Goal: Task Accomplishment & Management: Manage account settings

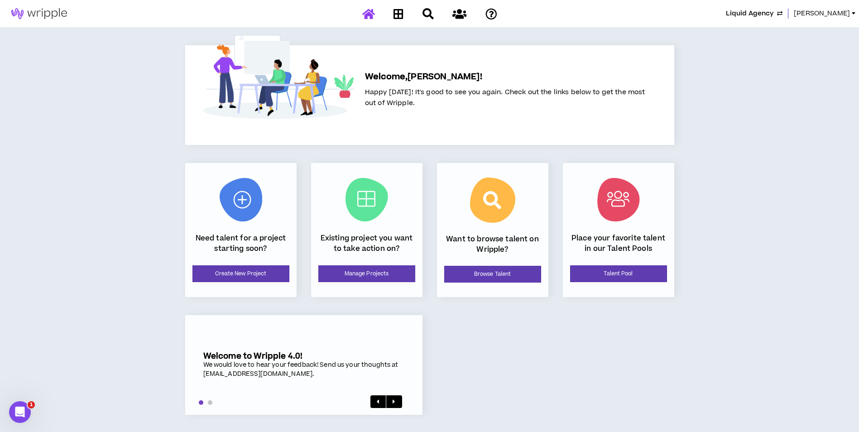
click at [847, 16] on span "[PERSON_NAME]" at bounding box center [822, 14] width 56 height 10
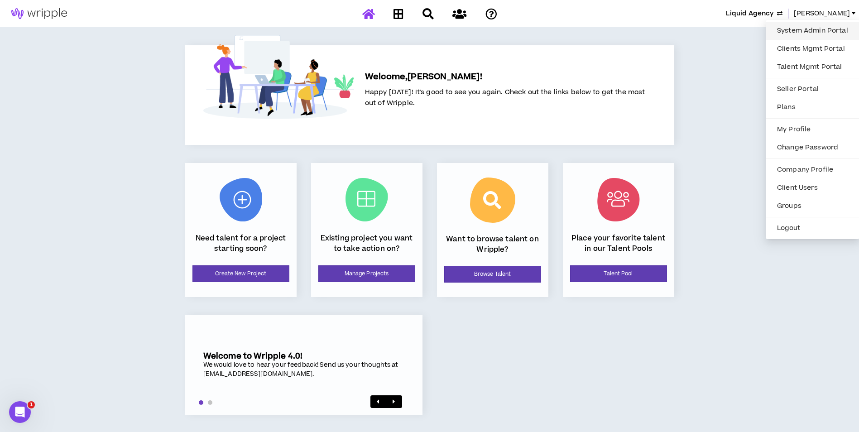
click at [823, 29] on link "System Admin Portal" at bounding box center [813, 31] width 82 height 14
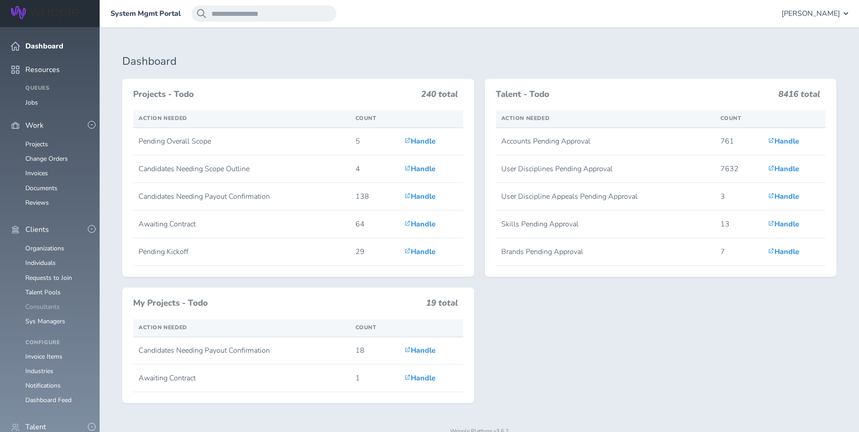
click at [53, 303] on link "Consultants" at bounding box center [42, 307] width 34 height 9
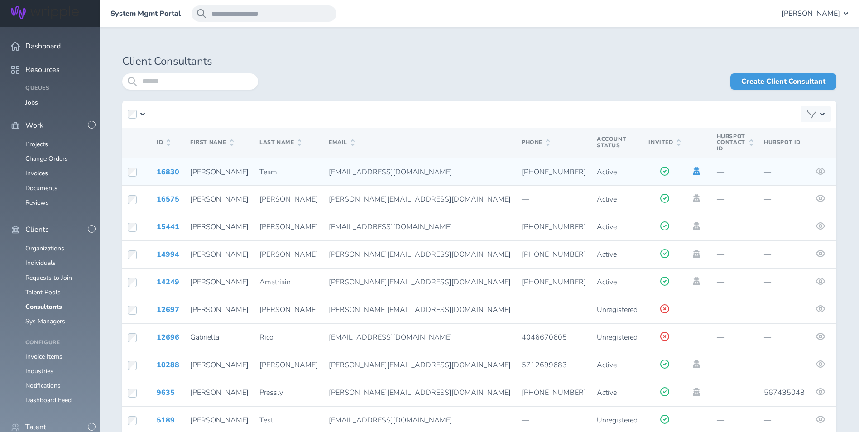
click at [693, 167] on icon at bounding box center [696, 171] width 7 height 8
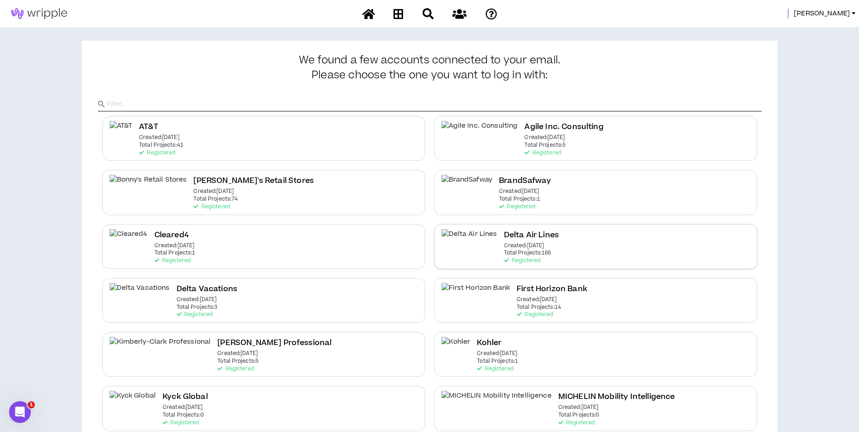
click at [516, 256] on p "Total Projects: 186" at bounding box center [528, 253] width 48 height 6
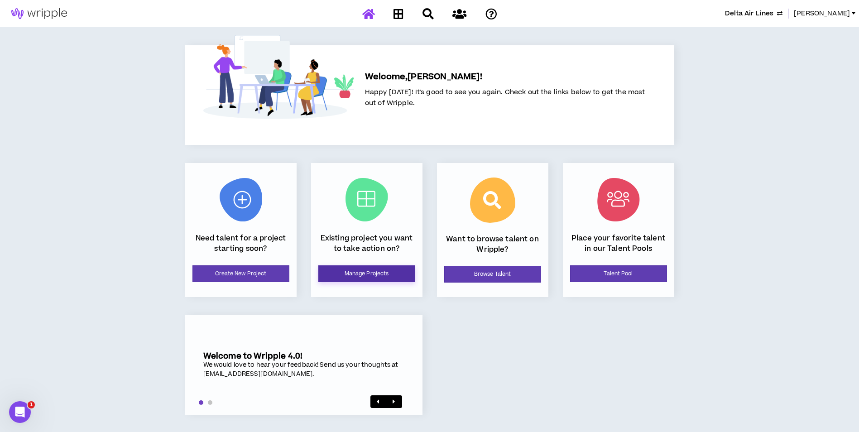
click at [364, 279] on link "Manage Projects" at bounding box center [366, 273] width 97 height 17
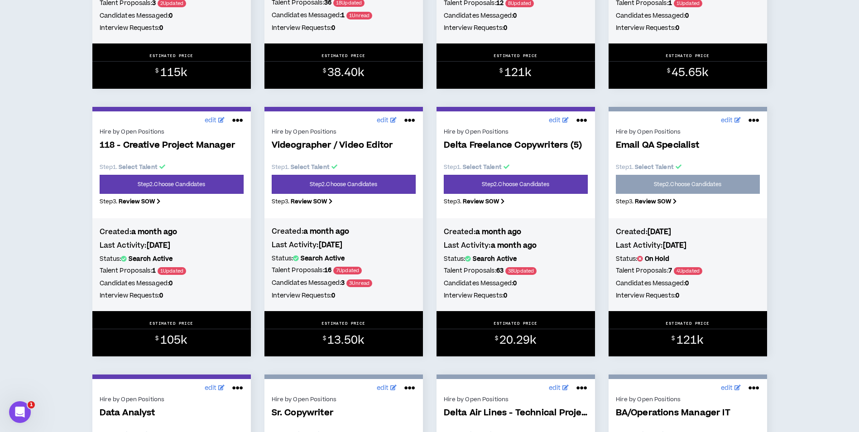
scroll to position [453, 0]
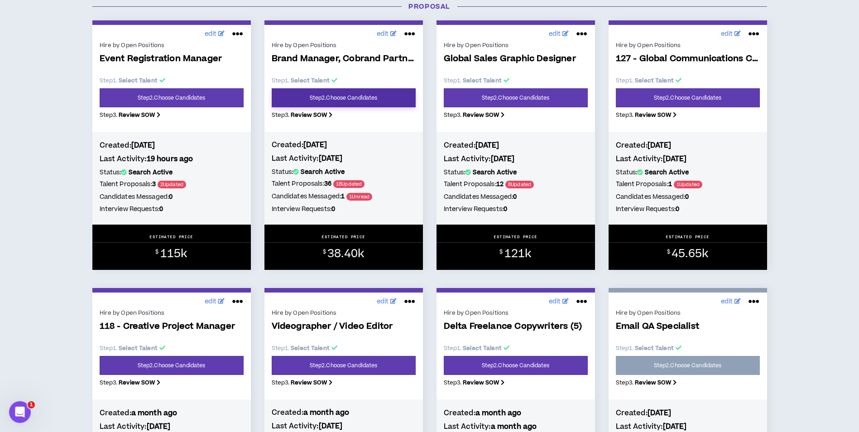
click at [386, 95] on link "Step 2 . Choose Candidates" at bounding box center [344, 97] width 144 height 19
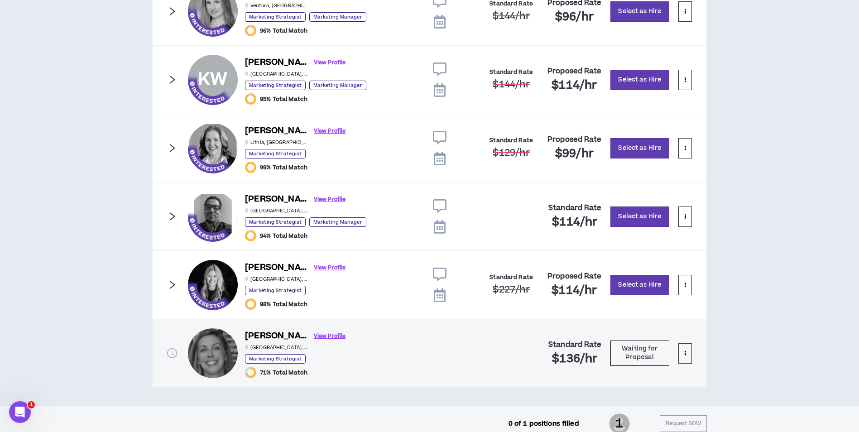
scroll to position [929, 0]
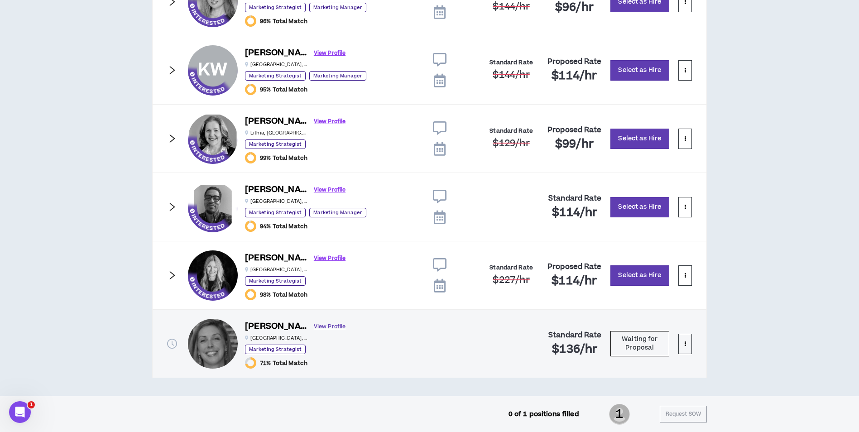
click at [314, 326] on link "View Profile" at bounding box center [330, 327] width 32 height 16
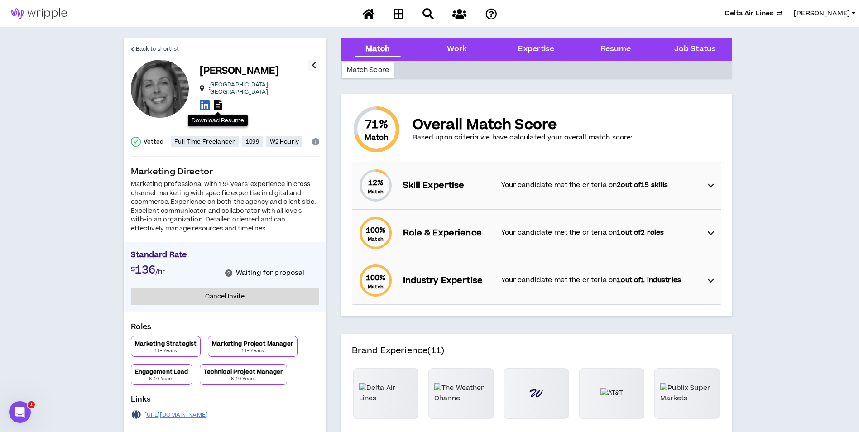
click at [220, 102] on icon at bounding box center [218, 105] width 8 height 10
click at [148, 45] on span "Back to shortlist" at bounding box center [157, 49] width 43 height 9
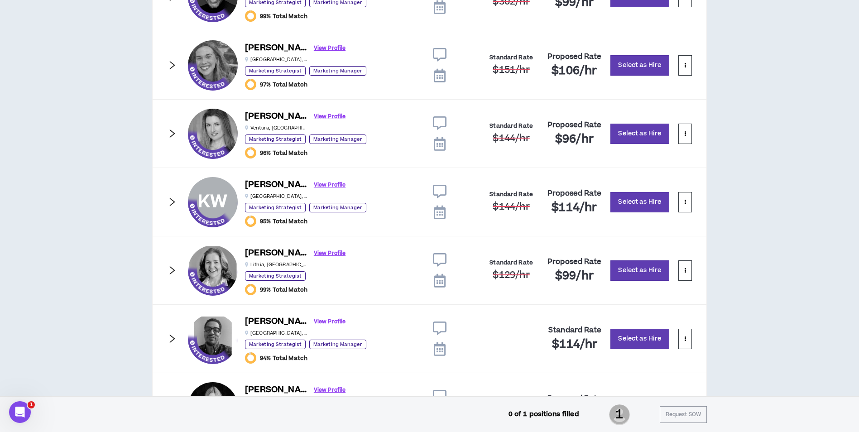
scroll to position [793, 0]
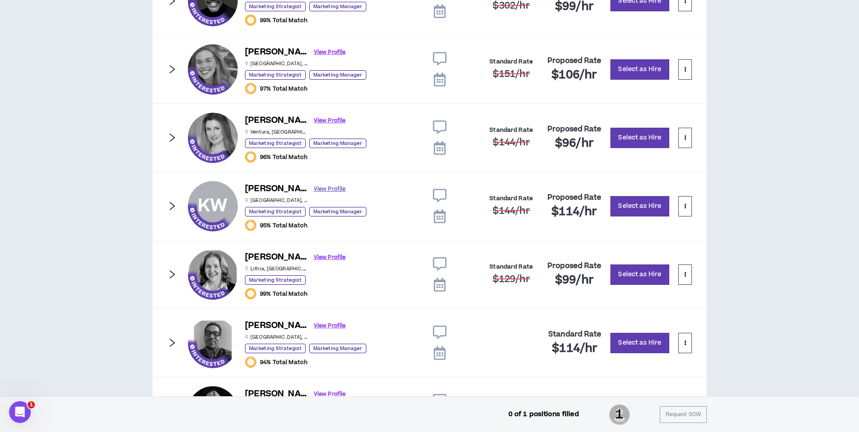
click at [314, 189] on link "View Profile" at bounding box center [330, 189] width 32 height 16
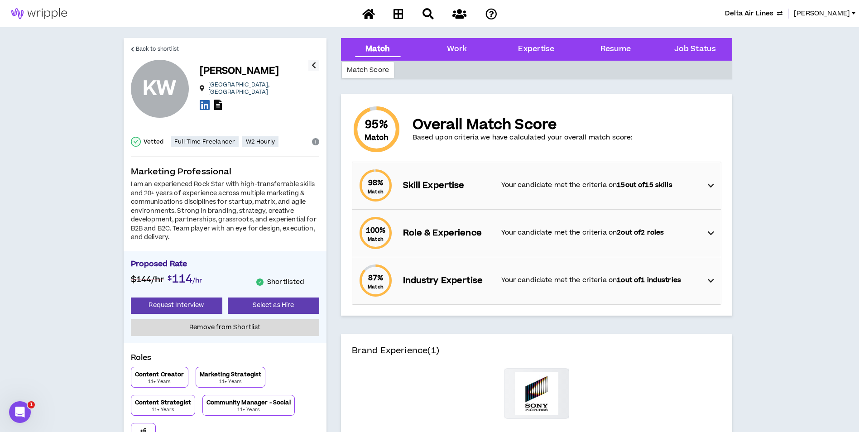
click at [218, 101] on icon at bounding box center [218, 105] width 8 height 10
click at [155, 48] on span "Back to shortlist" at bounding box center [157, 49] width 43 height 9
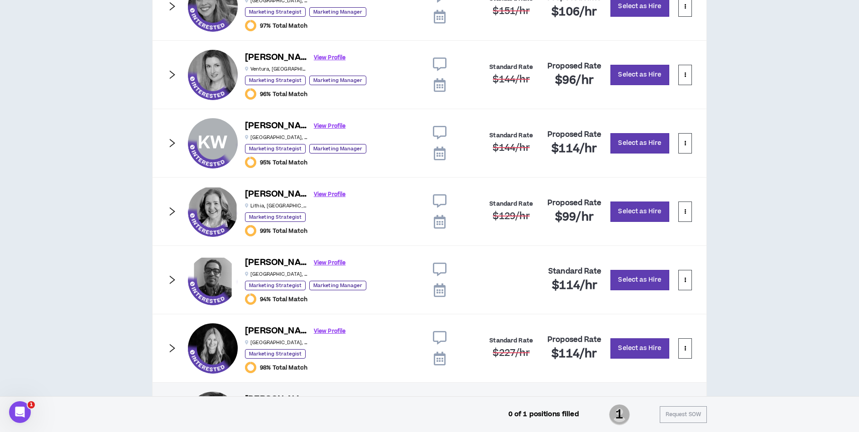
scroll to position [929, 0]
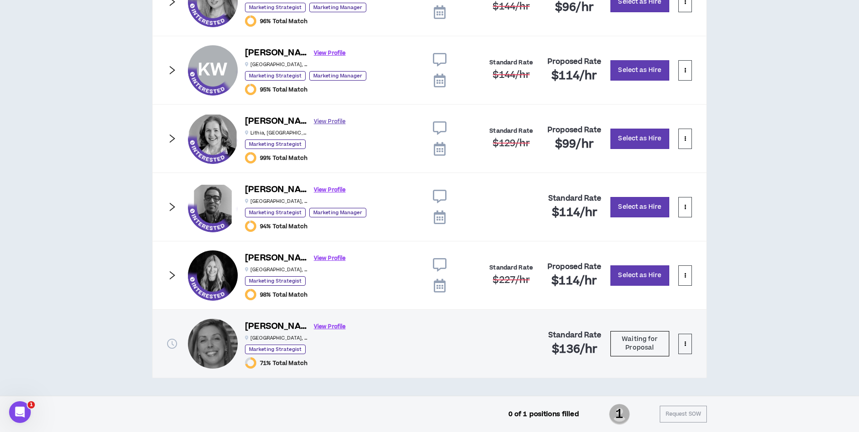
click at [314, 123] on link "View Profile" at bounding box center [330, 122] width 32 height 16
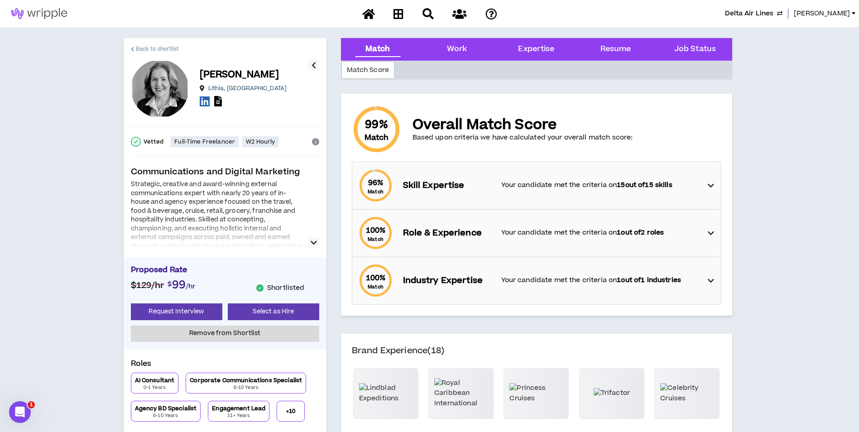
click at [153, 45] on span "Back to shortlist" at bounding box center [157, 49] width 43 height 9
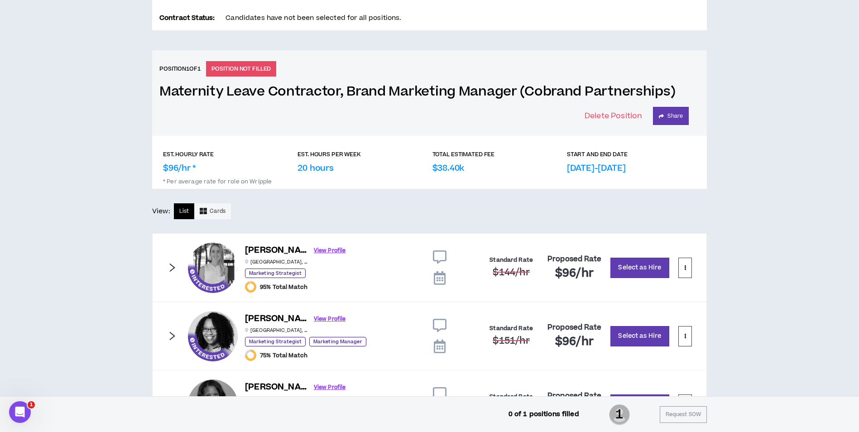
scroll to position [369, 0]
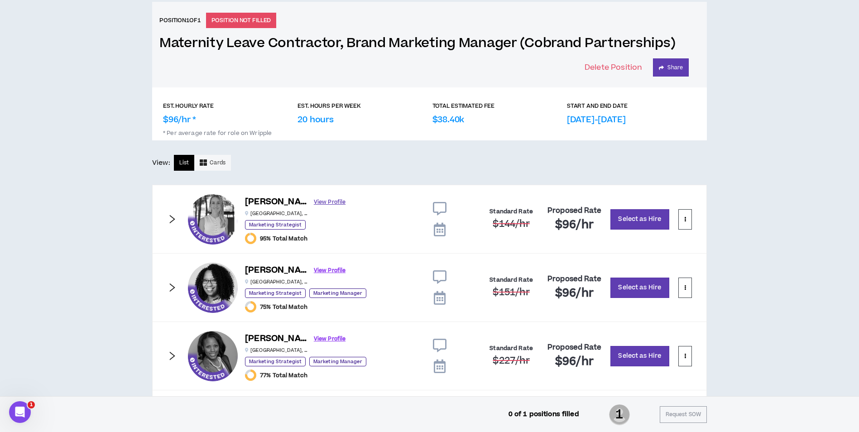
click at [323, 202] on link "View Profile" at bounding box center [330, 202] width 32 height 16
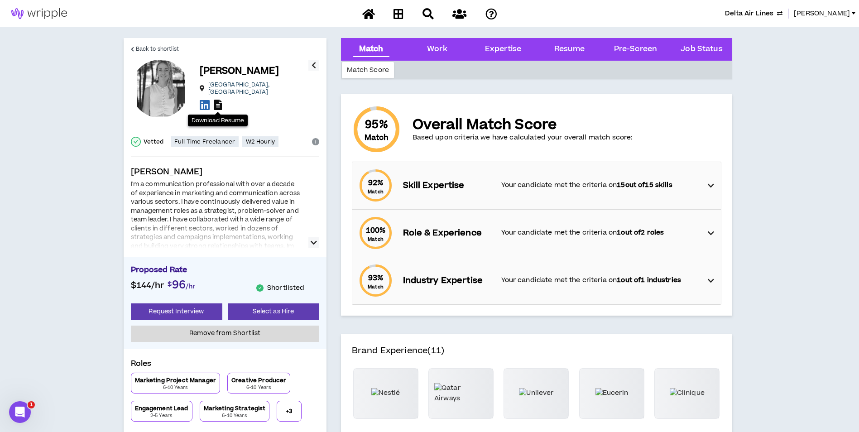
click at [218, 101] on icon at bounding box center [218, 105] width 8 height 10
click at [149, 50] on span "Back to shortlist" at bounding box center [157, 49] width 43 height 9
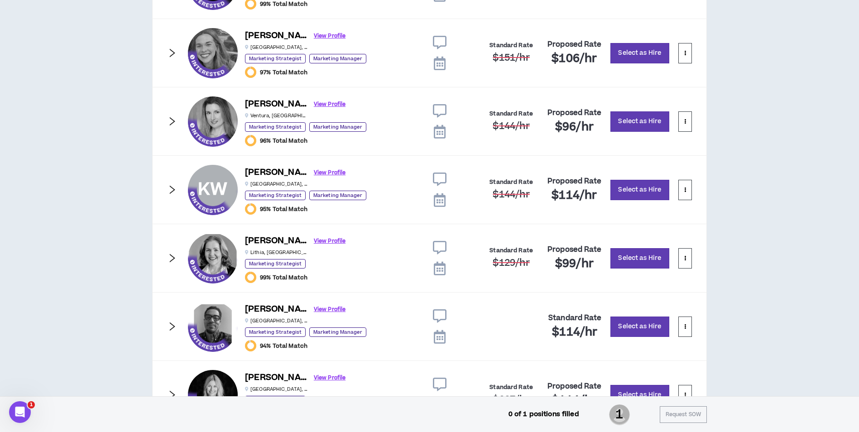
scroll to position [929, 0]
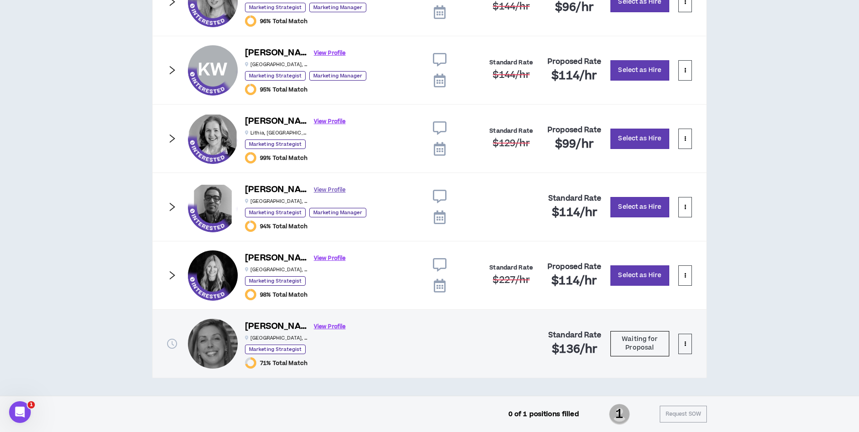
click at [315, 189] on link "View Profile" at bounding box center [330, 190] width 32 height 16
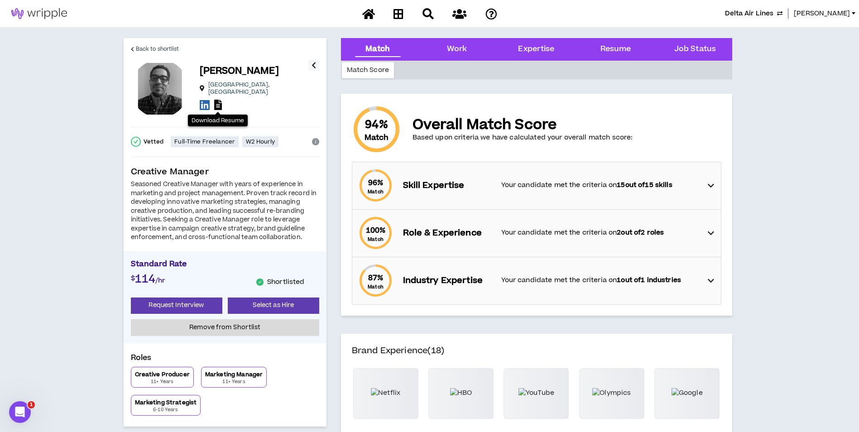
click at [219, 101] on icon at bounding box center [218, 105] width 8 height 10
click at [163, 48] on span "Back to shortlist" at bounding box center [157, 49] width 43 height 9
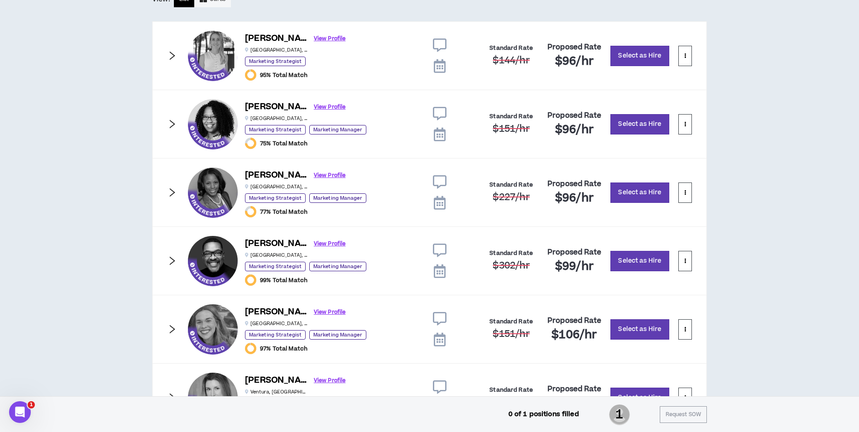
scroll to position [532, 0]
click at [314, 108] on link "View Profile" at bounding box center [330, 108] width 32 height 16
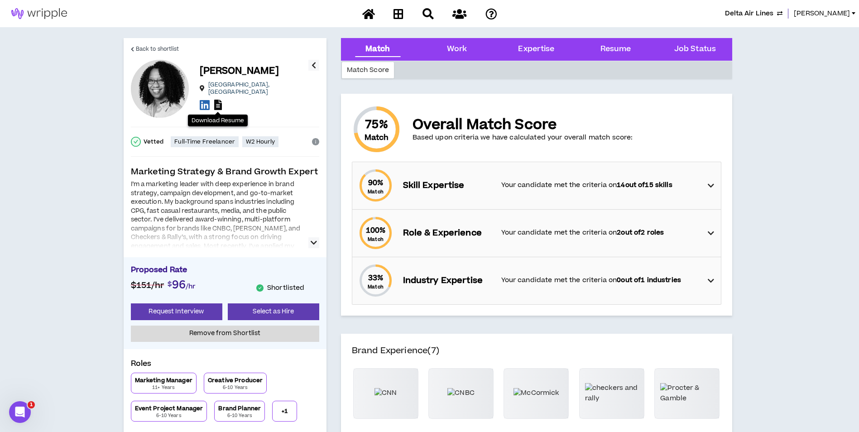
click at [218, 104] on icon at bounding box center [218, 105] width 8 height 10
click at [155, 52] on span "Back to shortlist" at bounding box center [157, 49] width 43 height 9
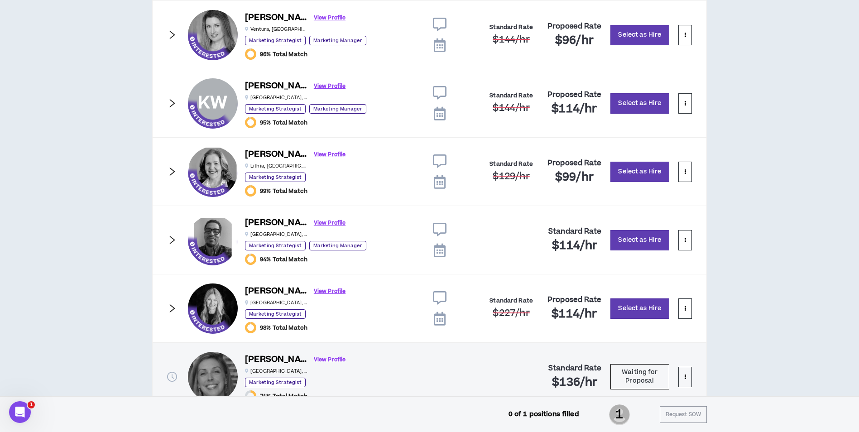
scroll to position [929, 0]
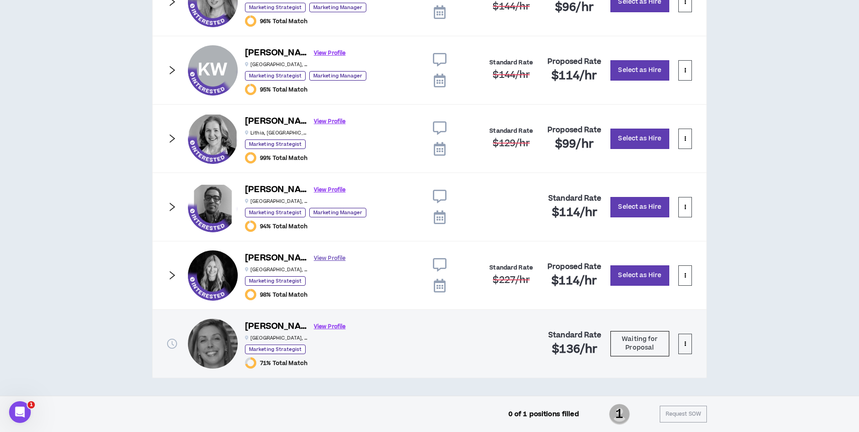
click at [314, 260] on link "View Profile" at bounding box center [330, 259] width 32 height 16
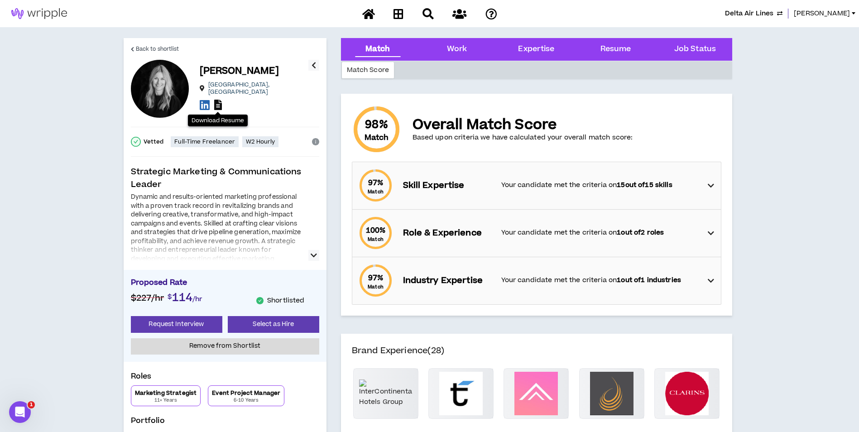
click at [220, 101] on icon at bounding box center [218, 105] width 8 height 10
click at [138, 49] on span "Back to shortlist" at bounding box center [157, 49] width 43 height 9
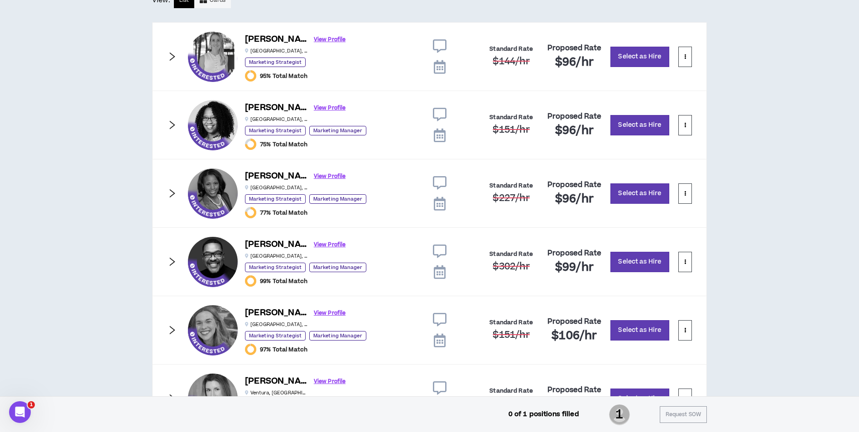
scroll to position [531, 0]
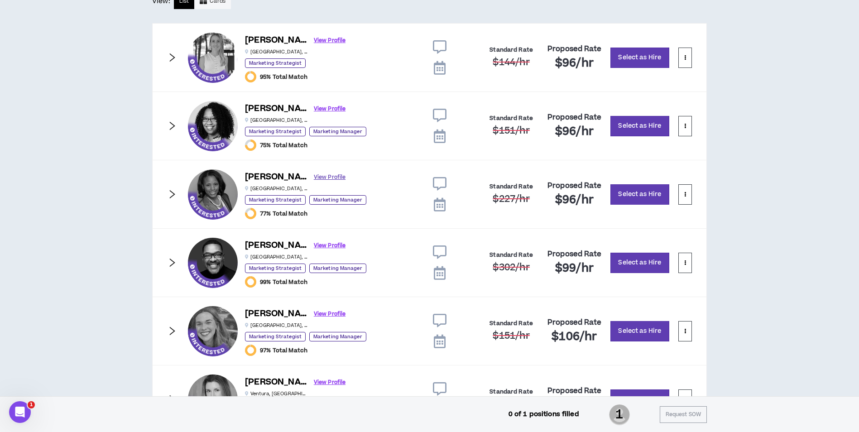
click at [314, 179] on link "View Profile" at bounding box center [330, 177] width 32 height 16
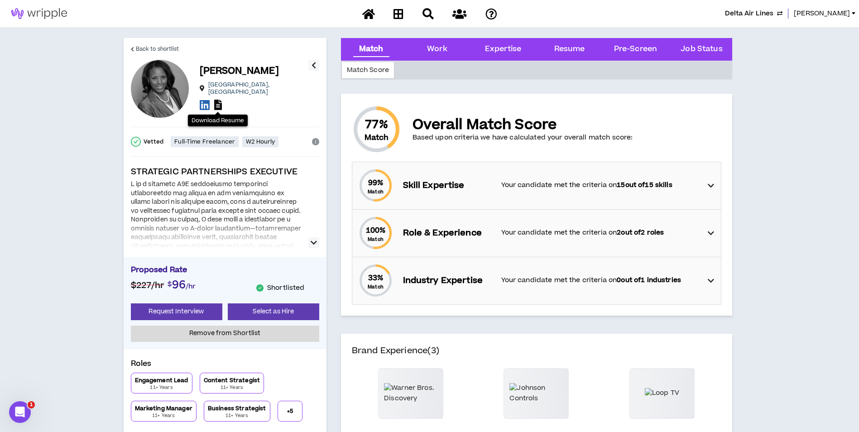
click at [220, 104] on icon at bounding box center [218, 105] width 8 height 10
click at [159, 49] on span "Back to shortlist" at bounding box center [157, 49] width 43 height 9
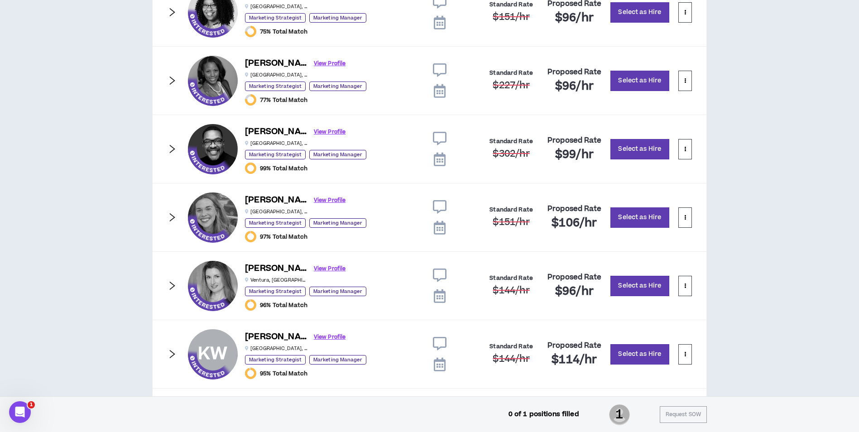
scroll to position [647, 0]
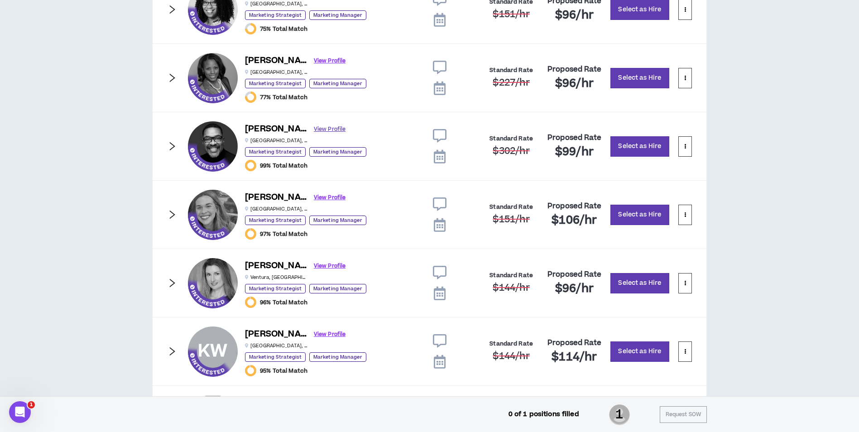
click at [314, 127] on link "View Profile" at bounding box center [330, 129] width 32 height 16
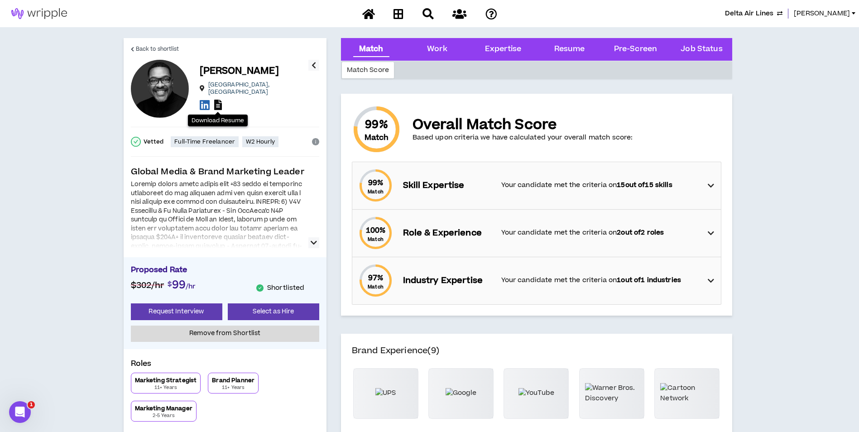
click at [218, 101] on icon at bounding box center [218, 105] width 8 height 10
click at [146, 51] on span "Back to shortlist" at bounding box center [157, 49] width 43 height 9
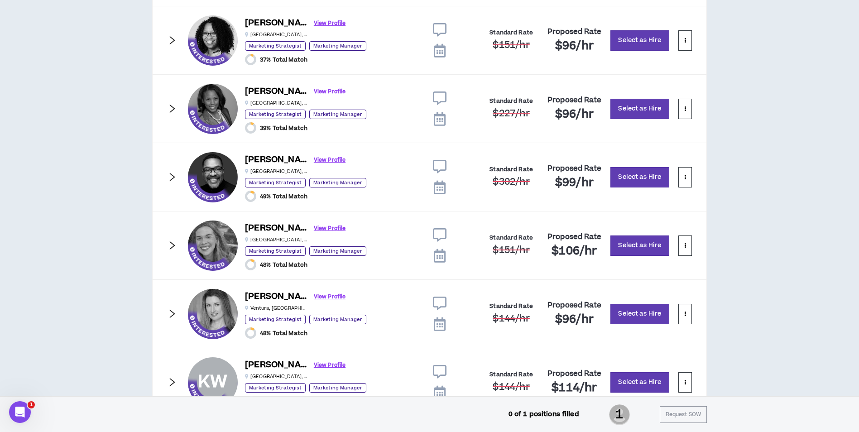
scroll to position [647, 0]
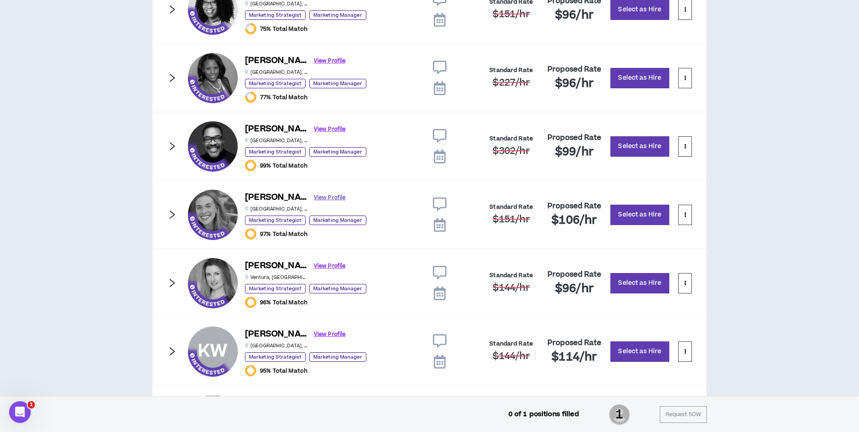
click at [314, 197] on link "View Profile" at bounding box center [330, 198] width 32 height 16
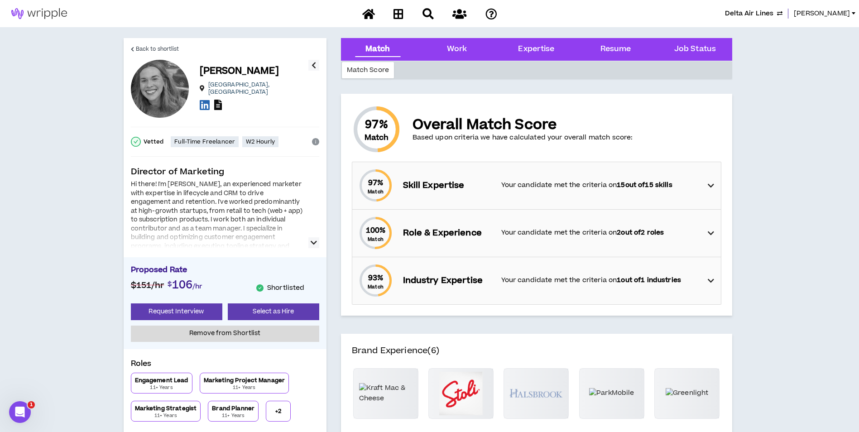
click at [221, 103] on icon at bounding box center [218, 105] width 8 height 10
click at [156, 48] on span "Back to shortlist" at bounding box center [157, 49] width 43 height 9
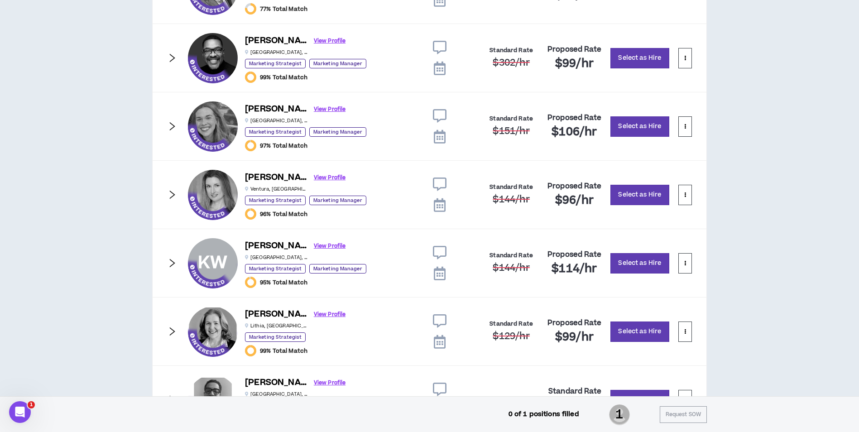
scroll to position [736, 0]
click at [314, 176] on link "View Profile" at bounding box center [330, 177] width 32 height 16
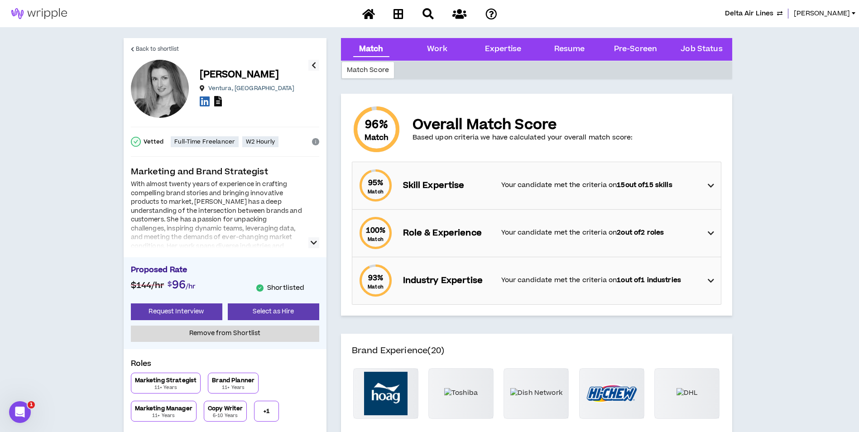
click at [217, 104] on icon at bounding box center [218, 101] width 8 height 10
click at [164, 48] on span "Back to shortlist" at bounding box center [157, 49] width 43 height 9
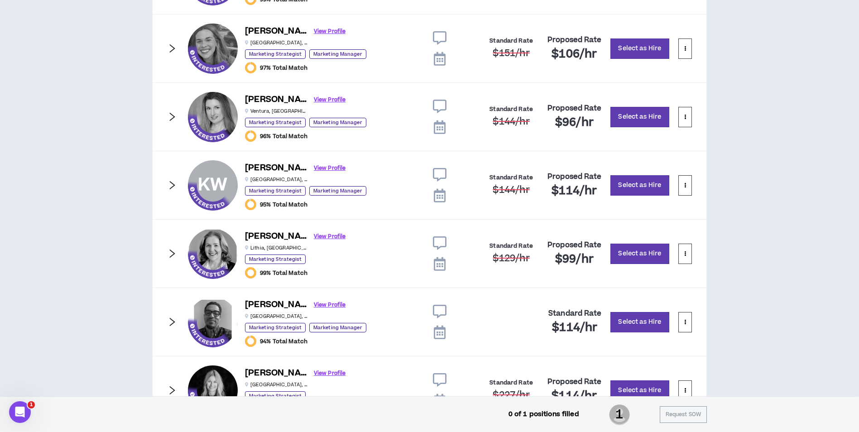
scroll to position [814, 0]
click at [314, 237] on link "View Profile" at bounding box center [330, 236] width 32 height 16
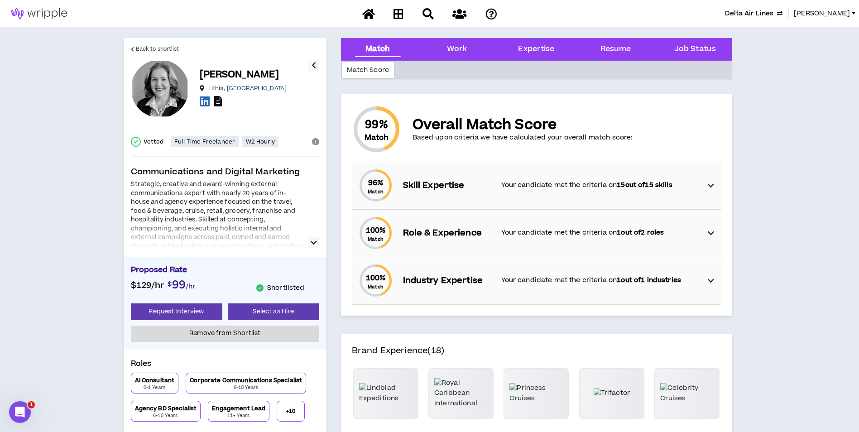
click at [219, 105] on icon at bounding box center [218, 101] width 8 height 10
click at [154, 50] on span "Back to shortlist" at bounding box center [157, 49] width 43 height 9
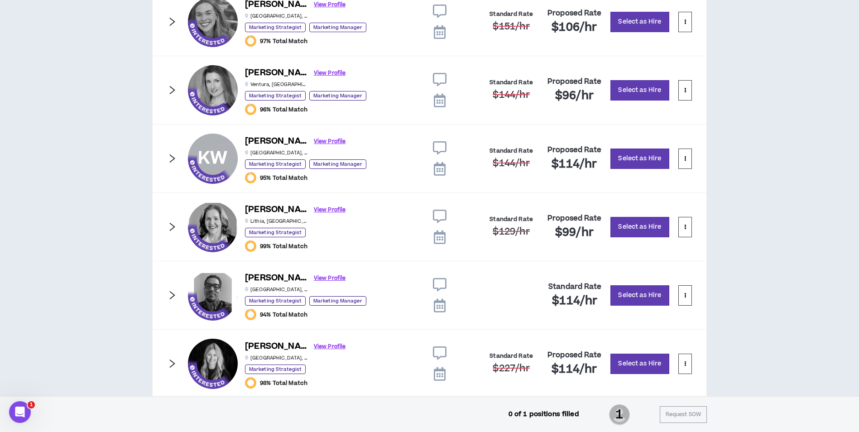
scroll to position [845, 0]
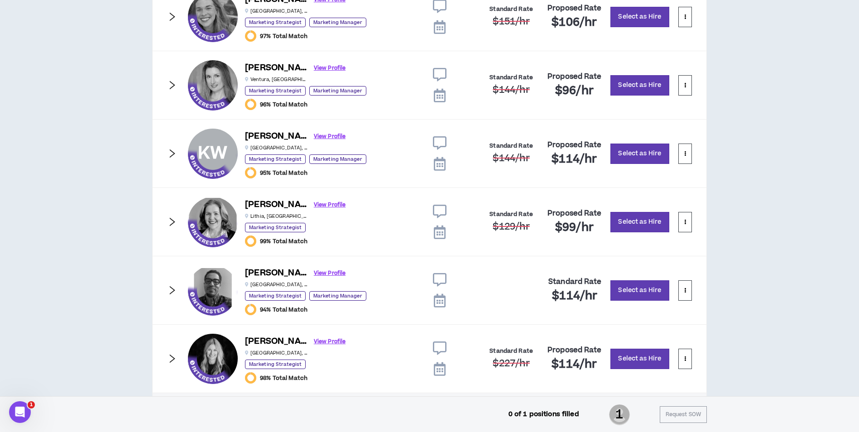
click at [173, 154] on icon "right" at bounding box center [172, 154] width 10 height 10
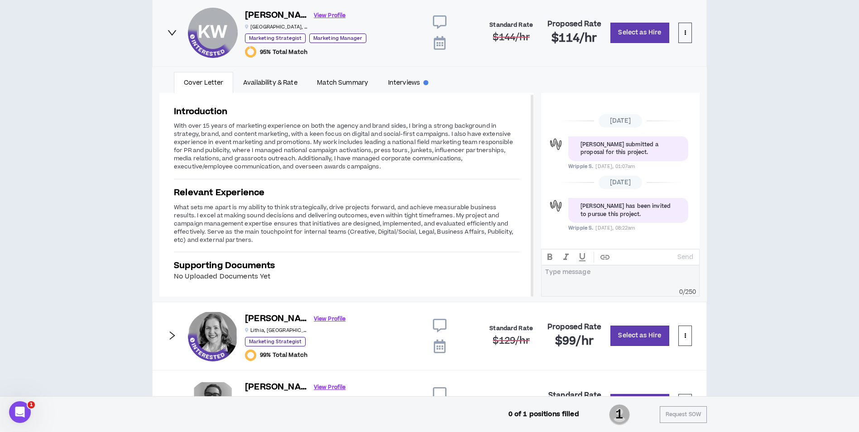
scroll to position [966, 0]
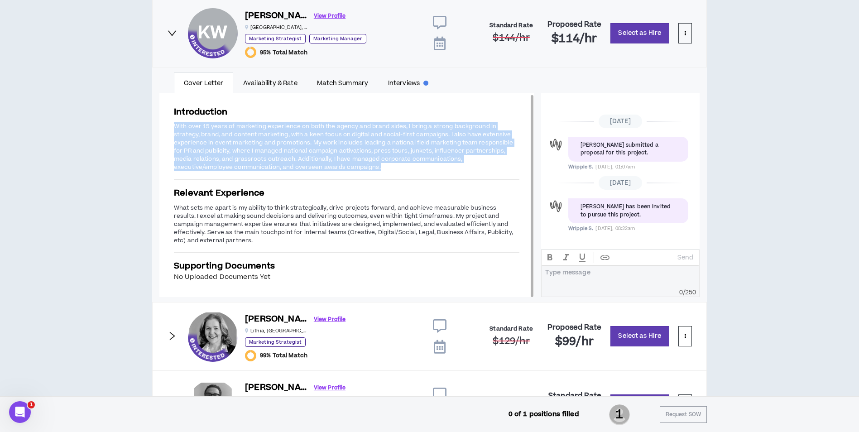
drag, startPoint x: 174, startPoint y: 124, endPoint x: 325, endPoint y: 169, distance: 157.4
click at [325, 169] on p "With over 15 years of marketing experience on both the agency and brand sides, …" at bounding box center [347, 147] width 346 height 50
copy span "With over 15 years of marketing experience on both the agency and brand sides, …"
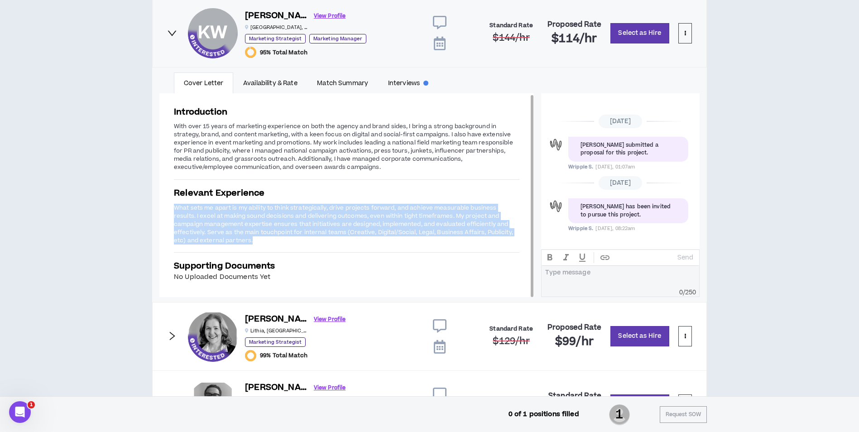
drag, startPoint x: 175, startPoint y: 208, endPoint x: 233, endPoint y: 240, distance: 66.1
click at [233, 240] on p "What sets me apart is my ability to think strategically, drive projects forward…" at bounding box center [347, 224] width 346 height 42
copy span "What sets me apart is my ability to think strategically, drive projects forward…"
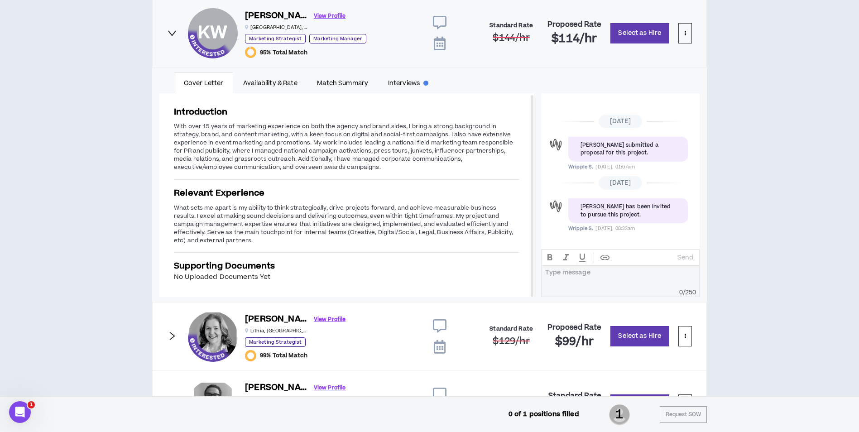
click at [174, 34] on icon "right" at bounding box center [172, 33] width 10 height 10
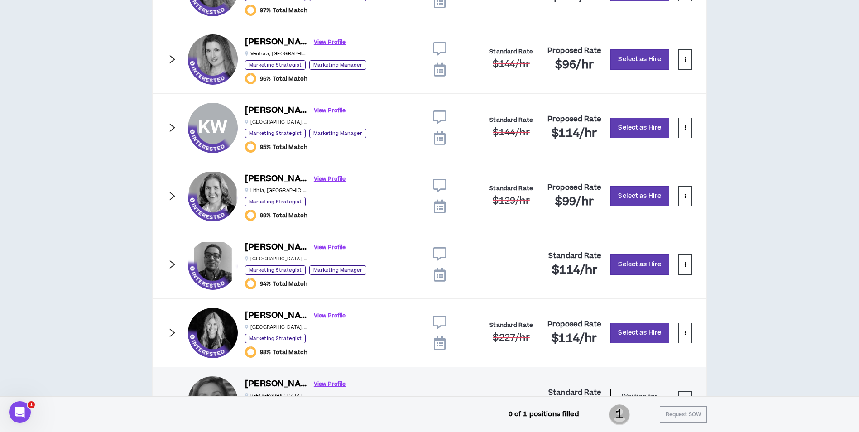
scroll to position [871, 0]
click at [173, 194] on icon "right" at bounding box center [172, 196] width 5 height 9
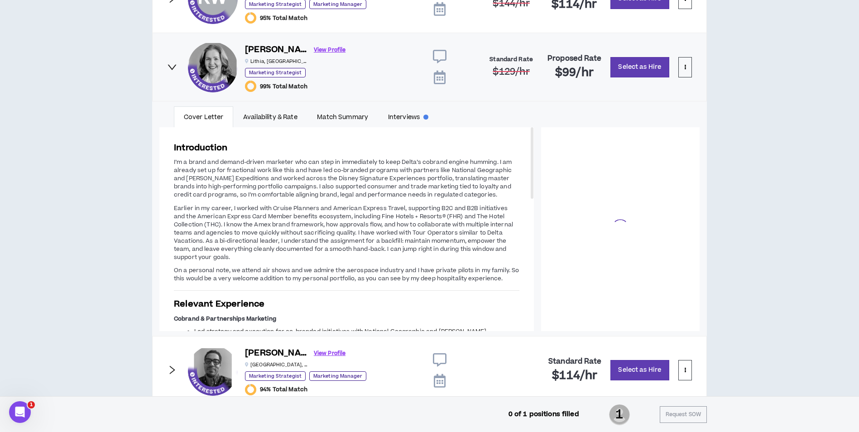
scroll to position [1006, 0]
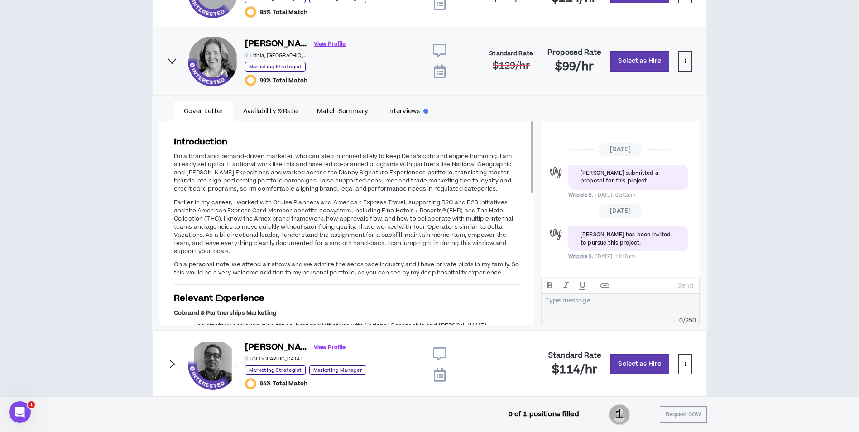
drag, startPoint x: 174, startPoint y: 157, endPoint x: 423, endPoint y: 284, distance: 279.0
click at [423, 284] on div "Introduction I’m a brand and demand-driven marketer who can step in immediately…" at bounding box center [346, 418] width 375 height 595
copy span
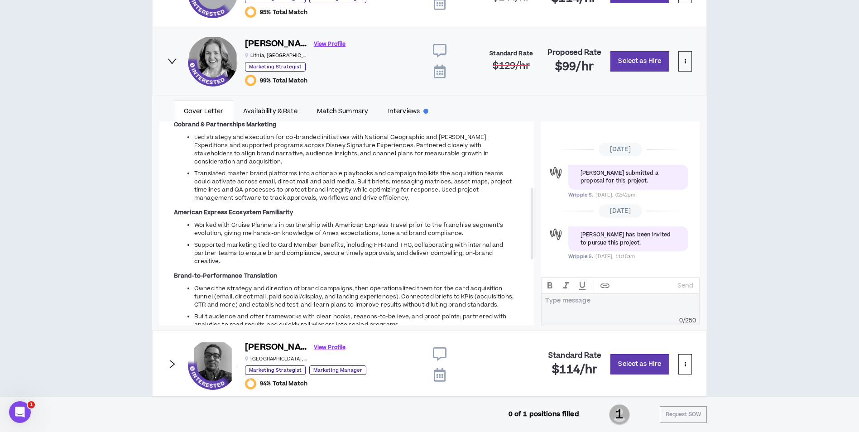
drag, startPoint x: 222, startPoint y: 220, endPoint x: 83, endPoint y: 228, distance: 139.3
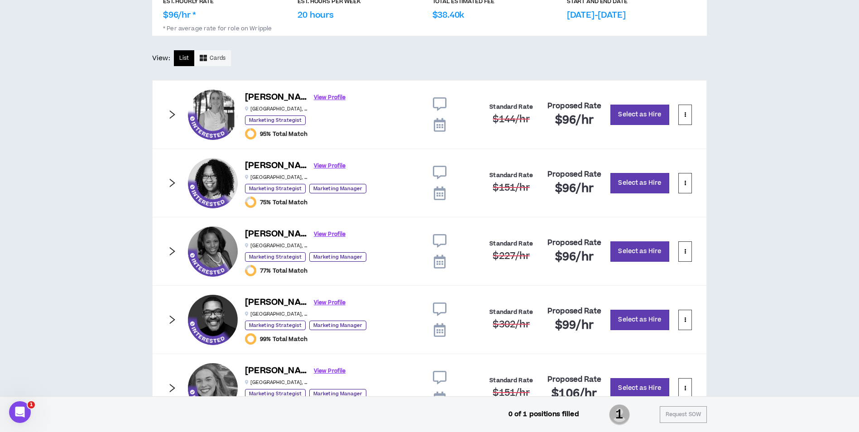
scroll to position [472, 0]
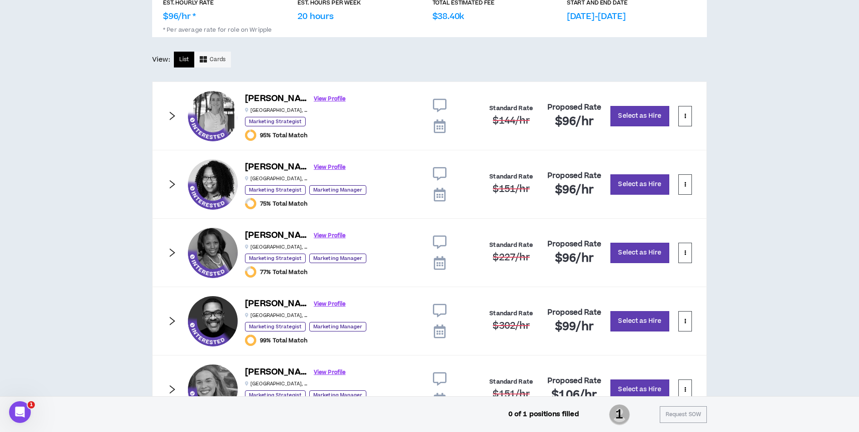
click at [175, 117] on icon "right" at bounding box center [172, 116] width 10 height 10
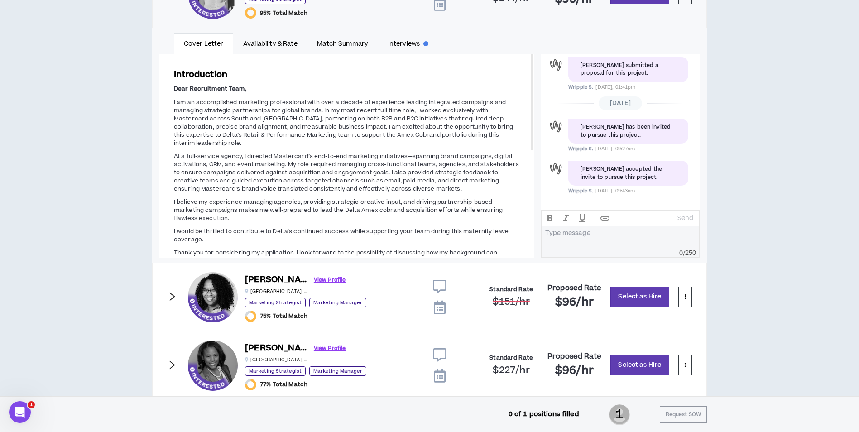
scroll to position [601, 0]
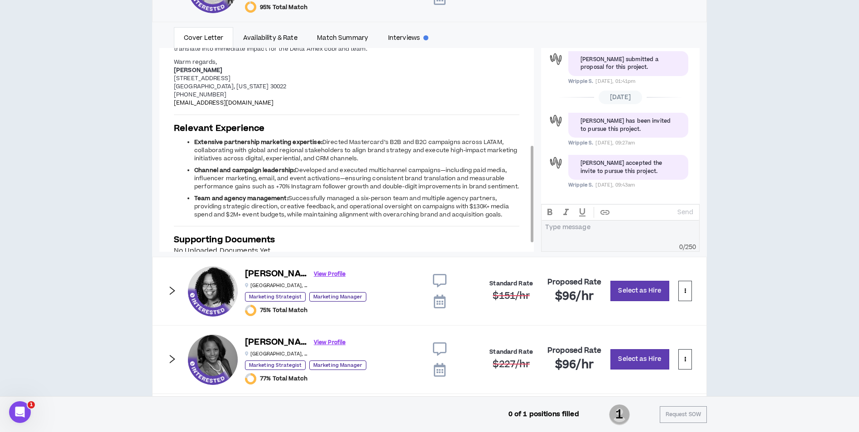
drag, startPoint x: 195, startPoint y: 143, endPoint x: 529, endPoint y: 216, distance: 342.1
click at [529, 216] on div "Introduction Dear Recruitment Team, I am an accomplished marketing professional…" at bounding box center [346, 55] width 375 height 429
copy ul "Extensive partnership marketing expertise: Directed Mastercard’s B2B and B2C ca…"
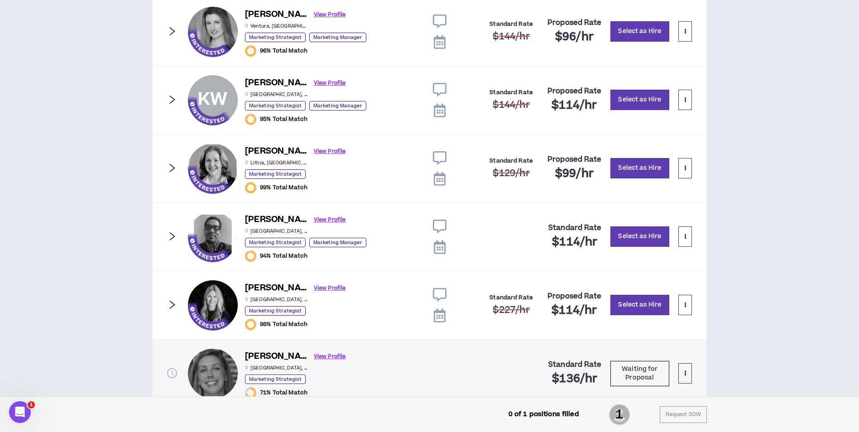
scroll to position [1155, 0]
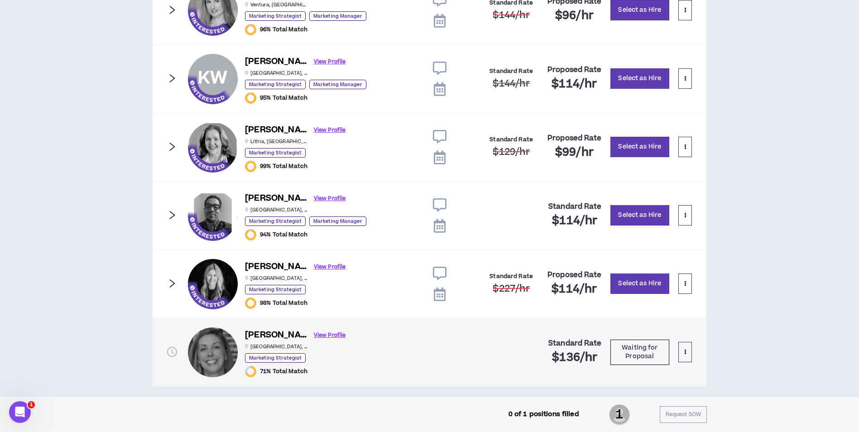
click at [166, 216] on div "[PERSON_NAME] View Profile [GEOGRAPHIC_DATA] , [GEOGRAPHIC_DATA] Marketing Stra…" at bounding box center [429, 215] width 555 height 69
click at [174, 215] on icon "right" at bounding box center [172, 215] width 10 height 10
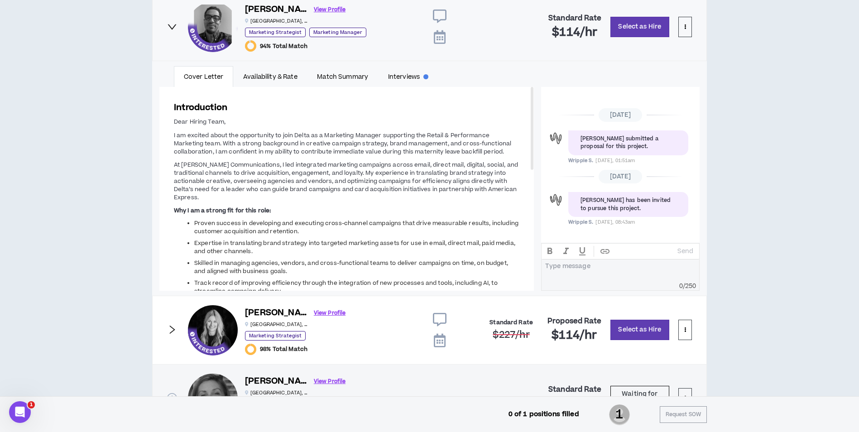
scroll to position [1109, 0]
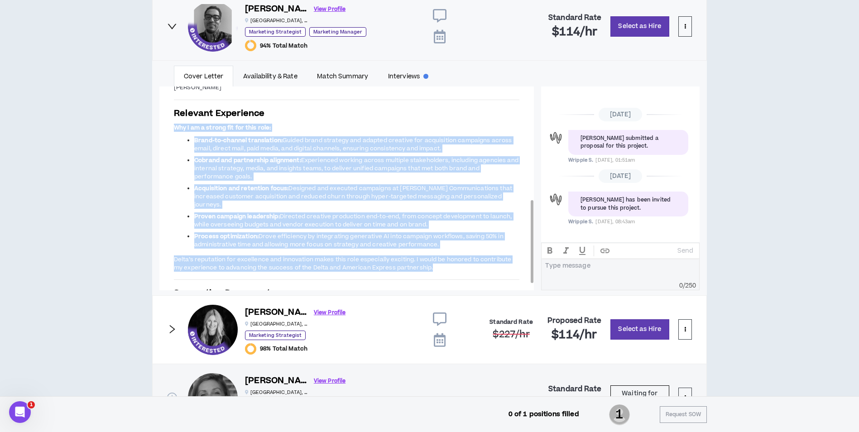
drag, startPoint x: 175, startPoint y: 117, endPoint x: 421, endPoint y: 255, distance: 281.9
click at [421, 255] on span "Why I am a strong fit for this role: Brand-to-channel translation: Guided brand…" at bounding box center [347, 197] width 346 height 149
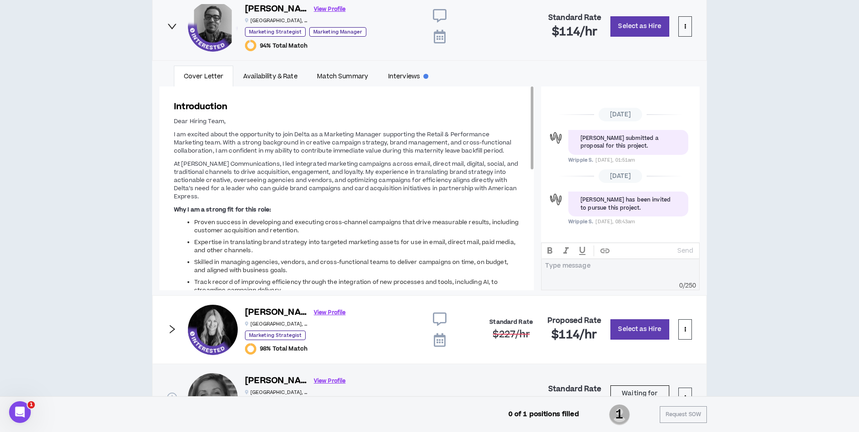
click at [222, 112] on h3 "Introduction" at bounding box center [347, 107] width 346 height 12
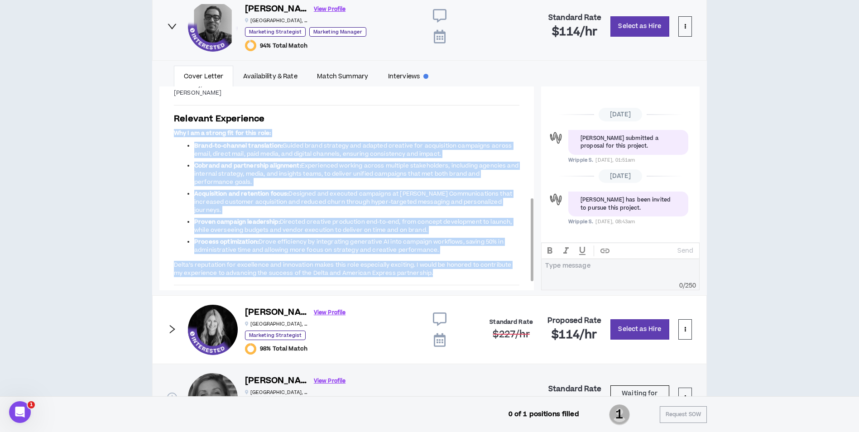
drag, startPoint x: 174, startPoint y: 126, endPoint x: 423, endPoint y: 259, distance: 282.3
click at [423, 259] on div "Introduction Dear Hiring Team, I am excited about the opportunity to join Delta…" at bounding box center [346, 71] width 375 height 518
copy span "Why I am a strong fit for this role: Brand-to-channel translation: Guided brand…"
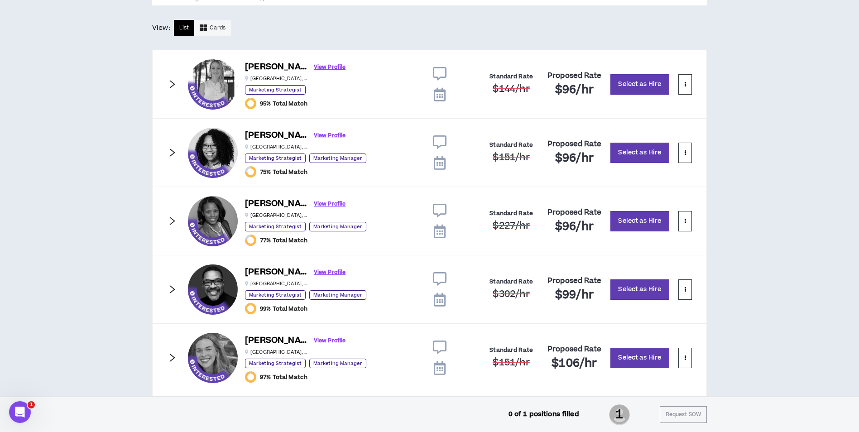
scroll to position [468, 0]
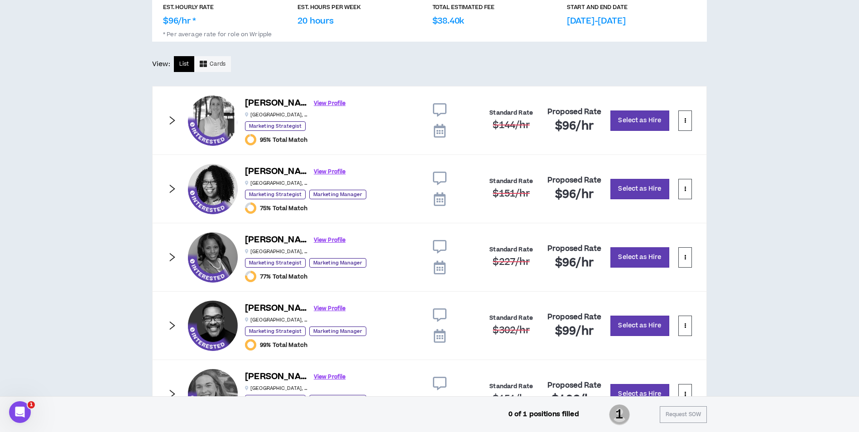
click at [171, 190] on icon "right" at bounding box center [172, 189] width 10 height 10
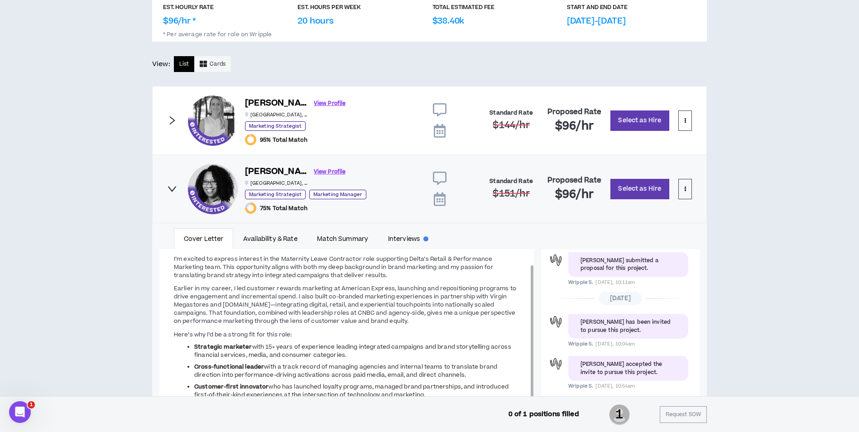
scroll to position [489, 0]
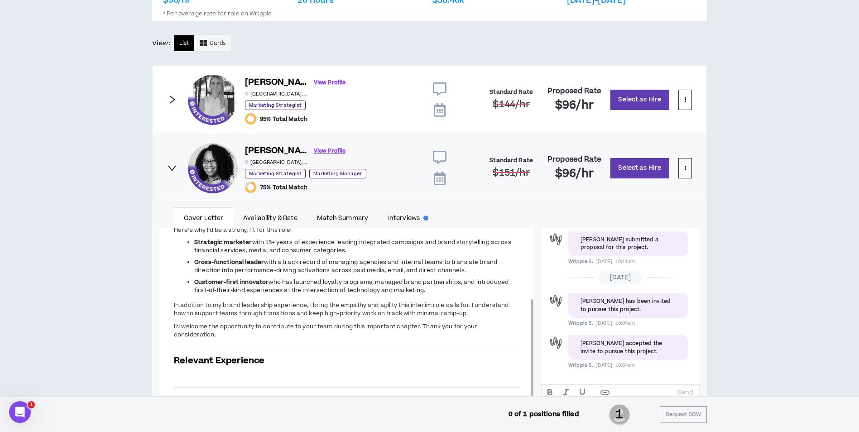
drag, startPoint x: 429, startPoint y: 291, endPoint x: 173, endPoint y: 232, distance: 263.0
click at [173, 232] on div "Introduction I’m excited to express interest in the Maternity Leave Contractor …" at bounding box center [346, 276] width 375 height 313
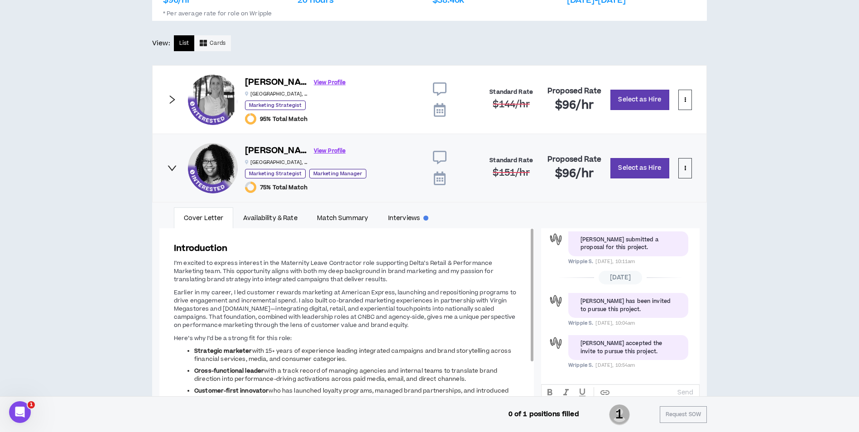
drag, startPoint x: 173, startPoint y: 232, endPoint x: 198, endPoint y: 253, distance: 32.1
click at [198, 253] on h3 "Introduction" at bounding box center [347, 248] width 346 height 12
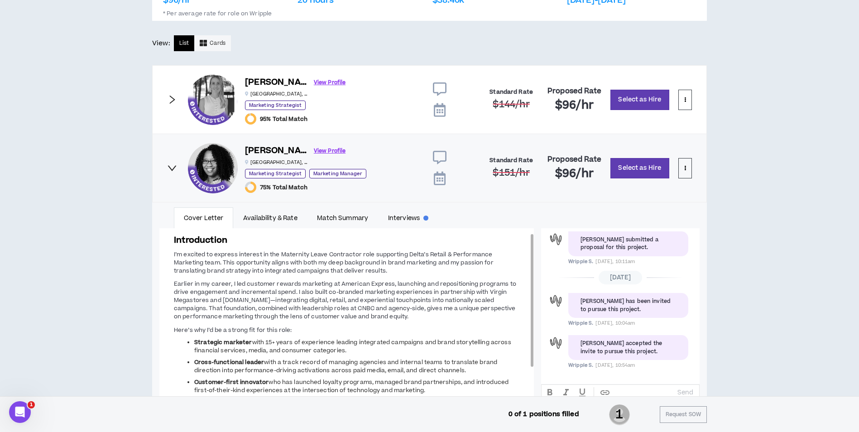
drag, startPoint x: 175, startPoint y: 239, endPoint x: 427, endPoint y: 392, distance: 295.4
click at [427, 392] on div "Introduction I’m excited to express interest in the Maternity Leave Contractor …" at bounding box center [346, 376] width 375 height 313
copy div "Loremipsumdo S’a consect ad elitsed doeiusmo te inc Utlaboree Dolor Magnaaliqu …"
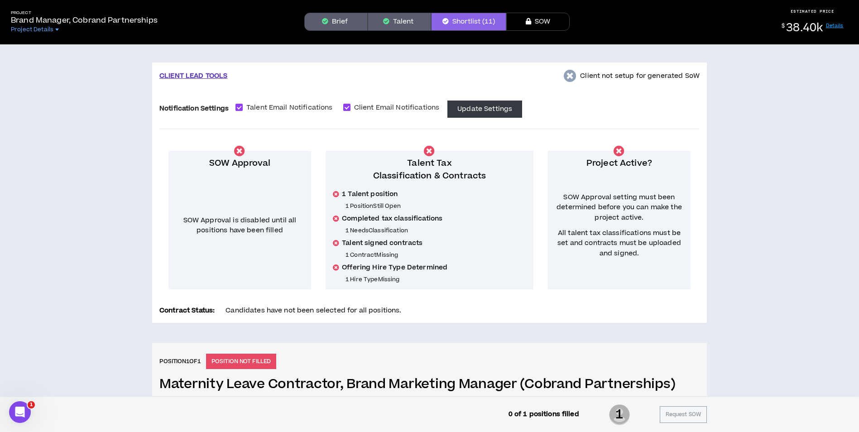
scroll to position [0, 0]
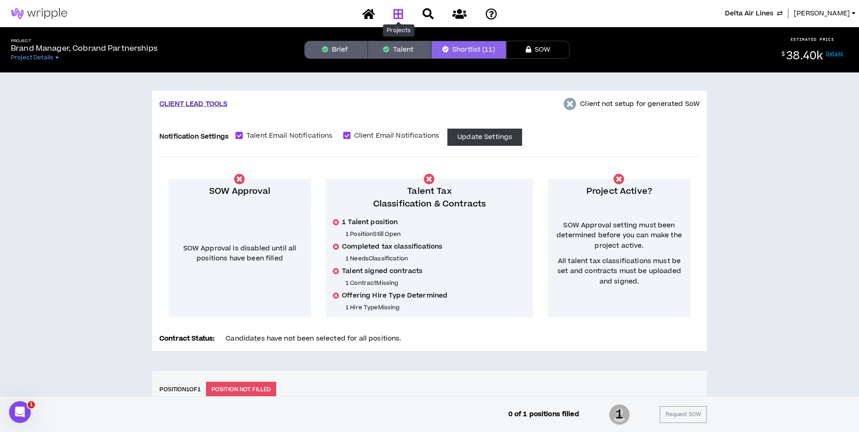
click at [400, 18] on icon at bounding box center [399, 13] width 10 height 11
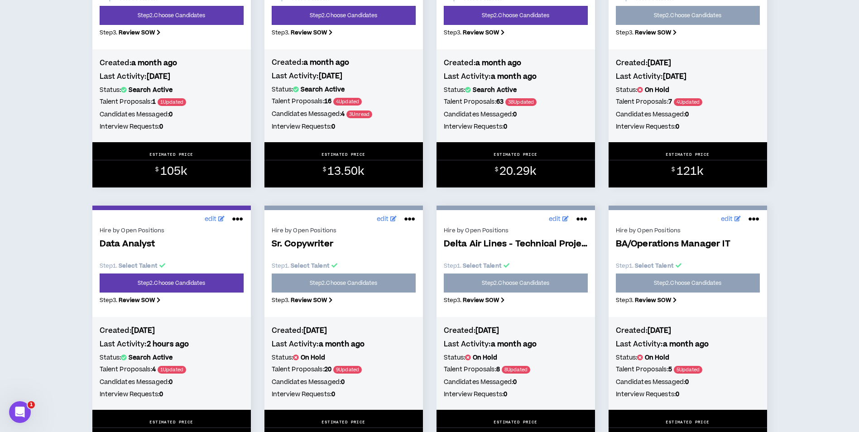
scroll to position [861, 0]
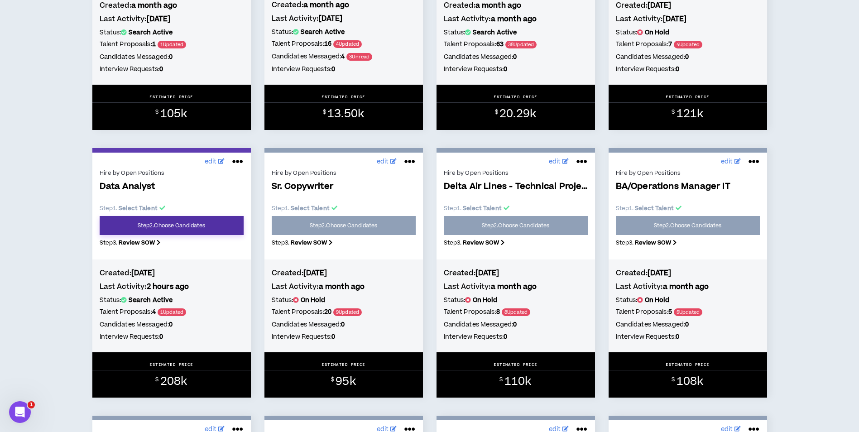
click at [214, 232] on link "Step 2 . Choose Candidates" at bounding box center [172, 225] width 144 height 19
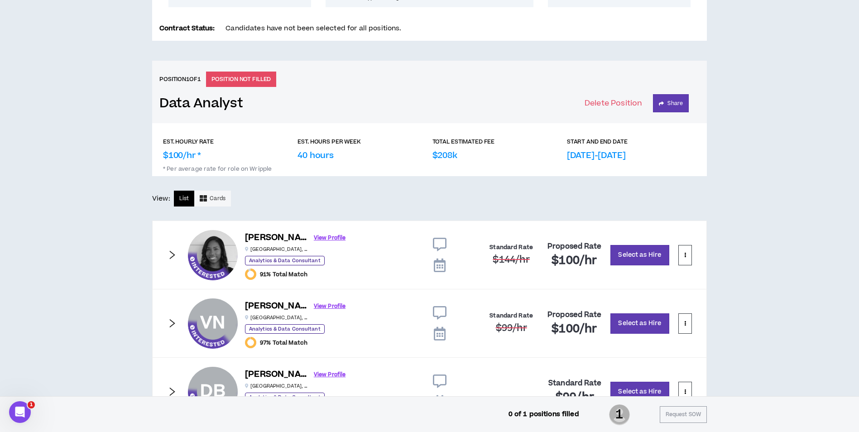
scroll to position [313, 0]
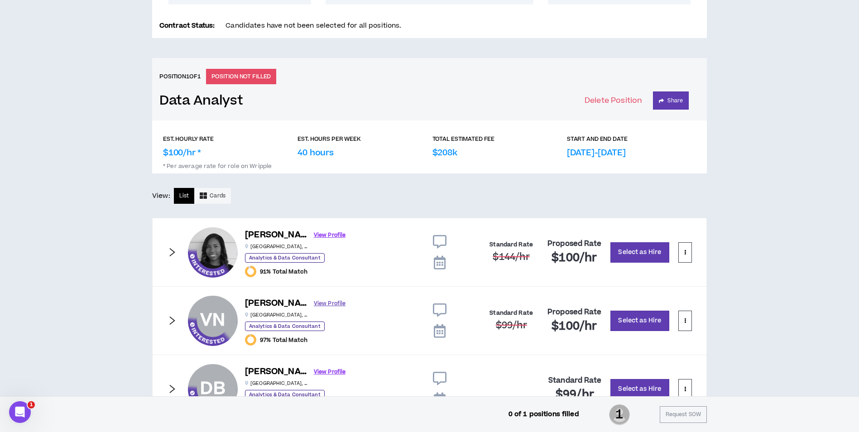
click at [318, 306] on link "View Profile" at bounding box center [330, 304] width 32 height 16
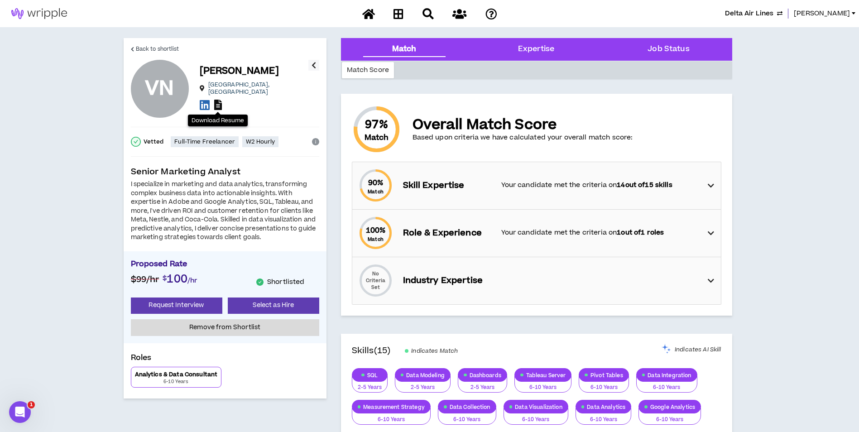
click at [222, 102] on icon at bounding box center [218, 105] width 8 height 10
click at [170, 46] on span "Back to shortlist" at bounding box center [157, 49] width 43 height 9
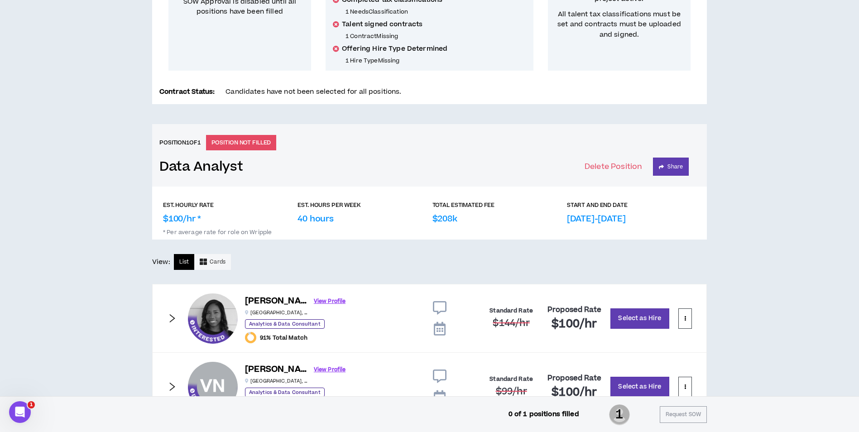
scroll to position [247, 0]
